Goal: Entertainment & Leisure: Consume media (video, audio)

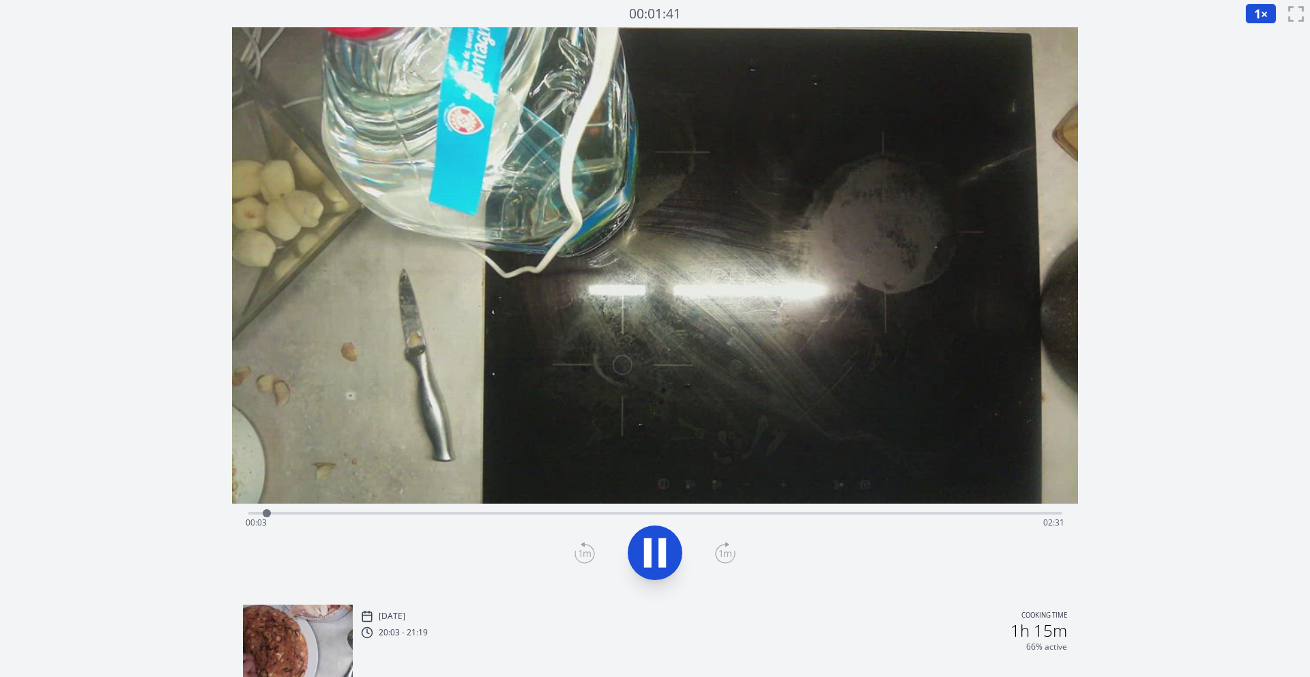
click at [651, 550] on icon at bounding box center [655, 552] width 38 height 38
click at [655, 536] on icon at bounding box center [655, 552] width 38 height 38
drag, startPoint x: 299, startPoint y: 513, endPoint x: 471, endPoint y: 502, distance: 172.2
click at [471, 503] on div at bounding box center [471, 513] width 20 height 20
drag, startPoint x: 474, startPoint y: 509, endPoint x: 561, endPoint y: 498, distance: 88.1
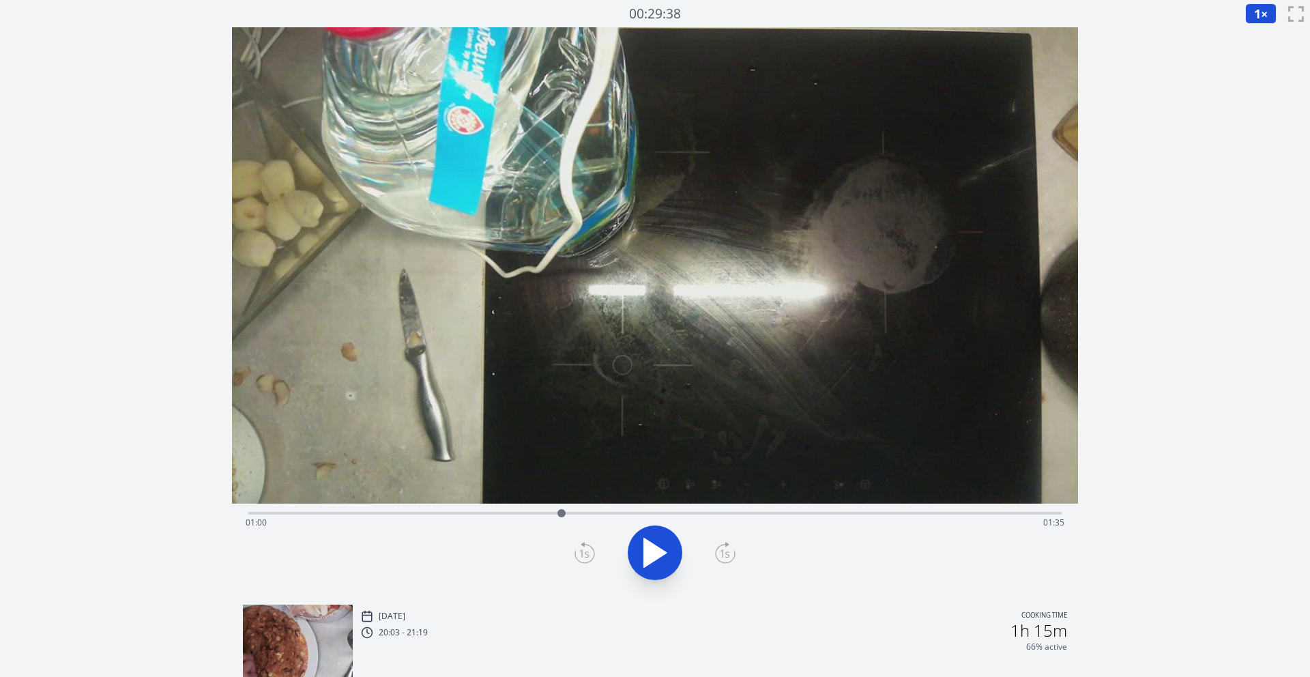
click at [561, 498] on div "Time elapsed: 01:00 Time remaining: 01:35" at bounding box center [655, 310] width 846 height 566
drag, startPoint x: 565, startPoint y: 509, endPoint x: 668, endPoint y: 499, distance: 104.2
click at [668, 500] on div "Time elapsed: 01:13 Time remaining: 01:22" at bounding box center [655, 310] width 846 height 566
drag, startPoint x: 668, startPoint y: 509, endPoint x: 806, endPoint y: 501, distance: 138.7
click at [806, 501] on div "Time elapsed: 01:42 Time remaining: 00:52" at bounding box center [655, 310] width 846 height 566
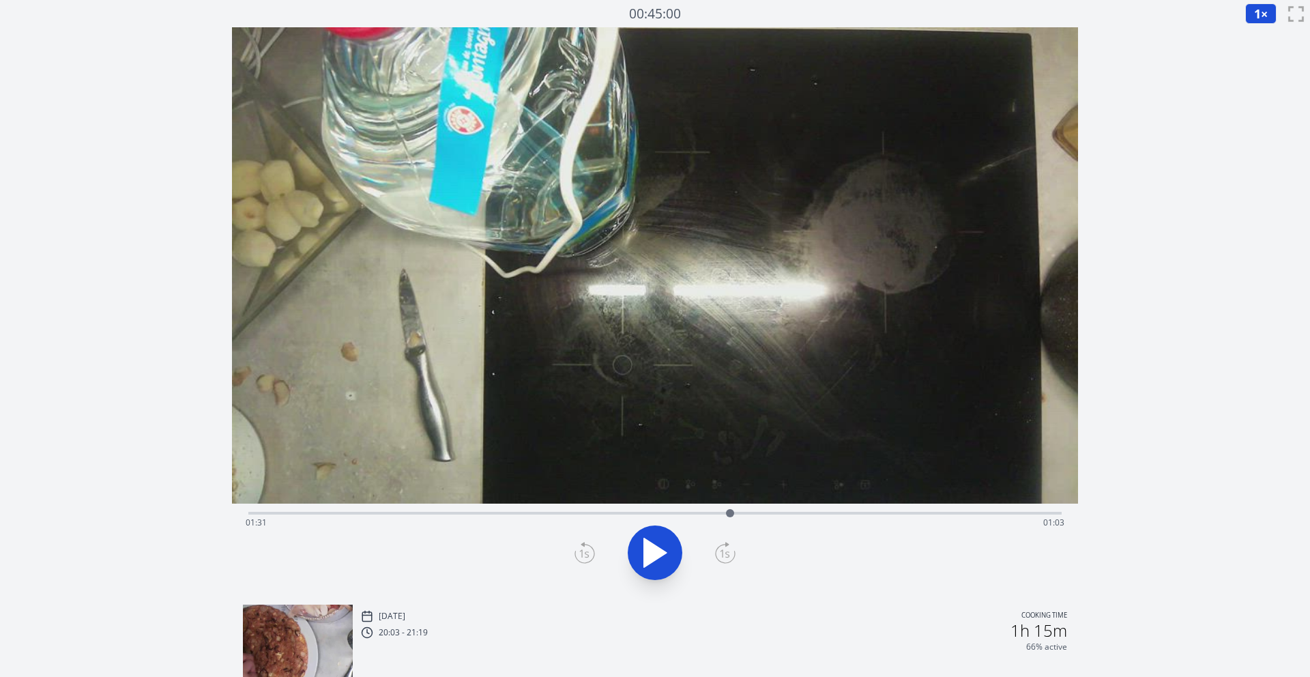
drag, startPoint x: 811, startPoint y: 516, endPoint x: 730, endPoint y: 498, distance: 83.1
click at [730, 498] on div "Time elapsed: 01:31 Time remaining: 01:03" at bounding box center [655, 310] width 846 height 566
click at [648, 540] on icon at bounding box center [648, 551] width 8 height 29
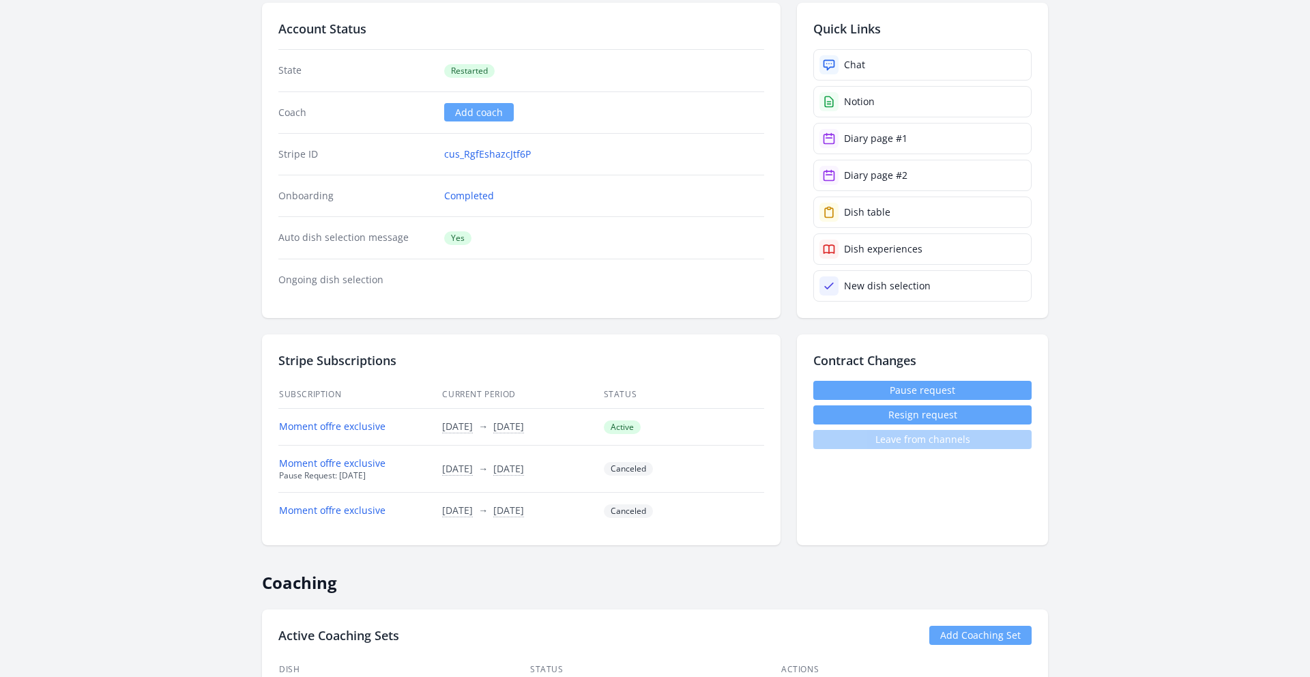
scroll to position [87, 0]
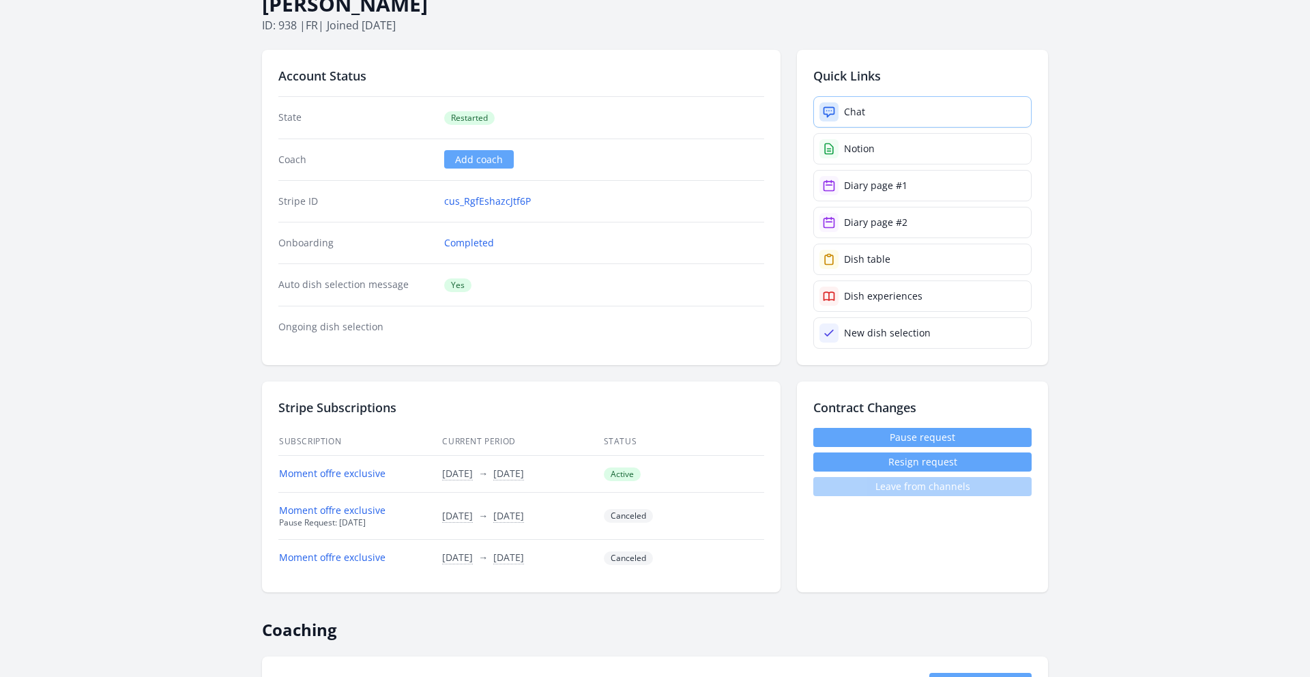
click at [889, 113] on link "Chat" at bounding box center [922, 111] width 218 height 31
click at [891, 104] on link "Chat" at bounding box center [922, 111] width 218 height 31
